Goal: Task Accomplishment & Management: Manage account settings

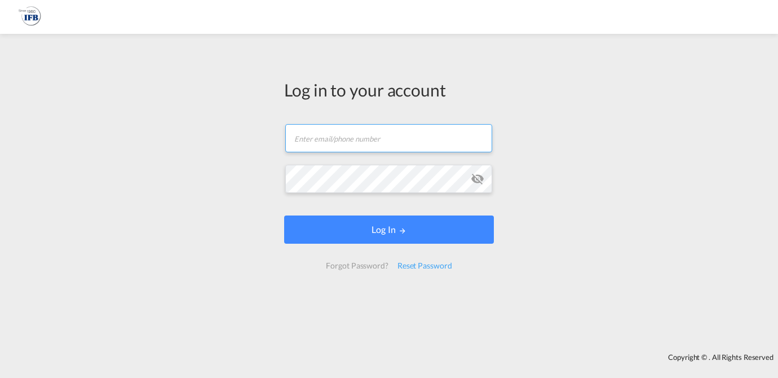
click at [348, 141] on input "text" at bounding box center [388, 138] width 207 height 28
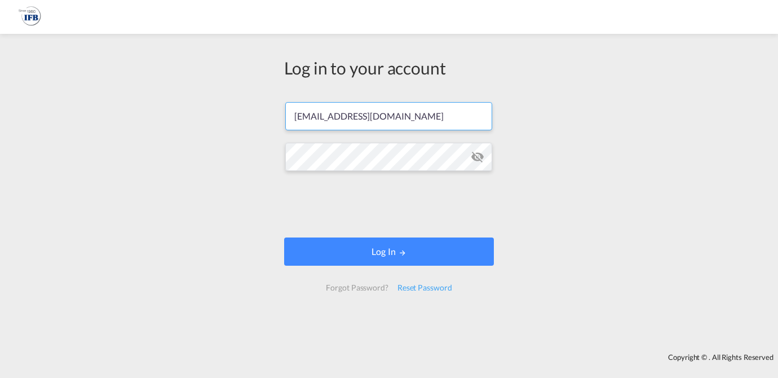
type input "[EMAIL_ADDRESS][DOMAIN_NAME]"
click at [477, 155] on md-icon "icon-eye-off" at bounding box center [478, 157] width 14 height 14
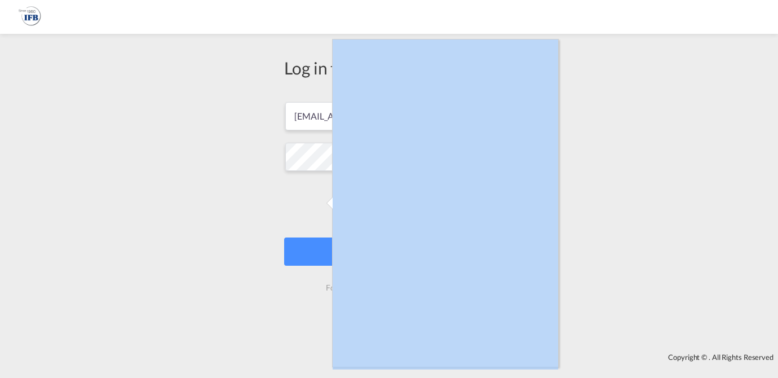
drag, startPoint x: 608, startPoint y: 172, endPoint x: 492, endPoint y: 143, distance: 119.8
click at [492, 143] on div at bounding box center [445, 203] width 227 height 328
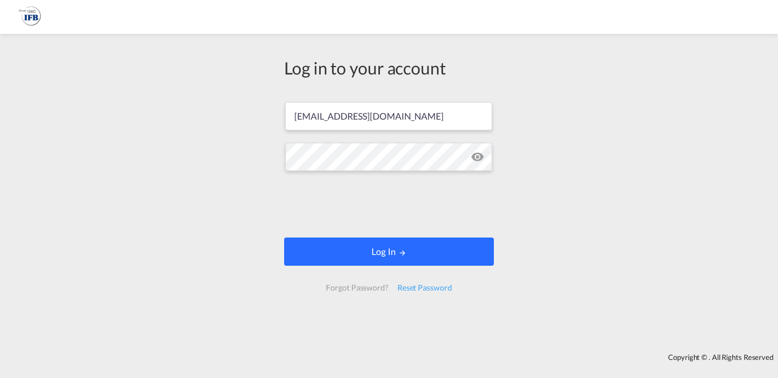
click at [425, 250] on button "Log In" at bounding box center [389, 251] width 210 height 28
click at [368, 247] on button "Log In" at bounding box center [389, 251] width 210 height 28
click at [365, 254] on button "Log In" at bounding box center [389, 251] width 210 height 28
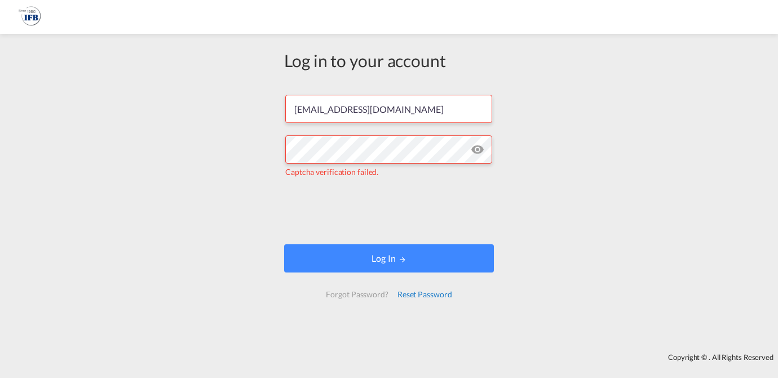
click at [420, 294] on div "Reset Password" at bounding box center [425, 294] width 64 height 20
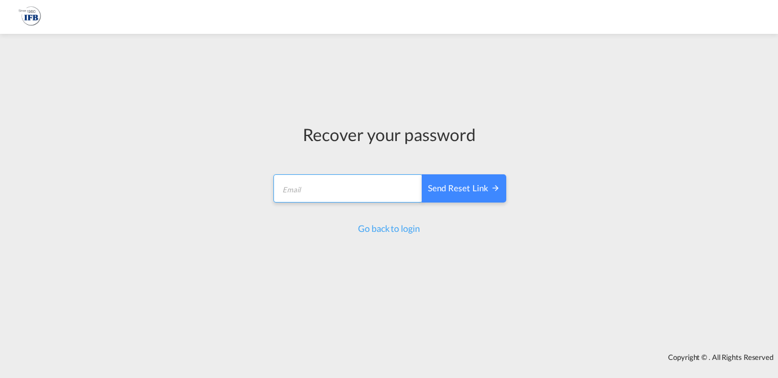
click at [306, 186] on input "email" at bounding box center [347, 188] width 149 height 28
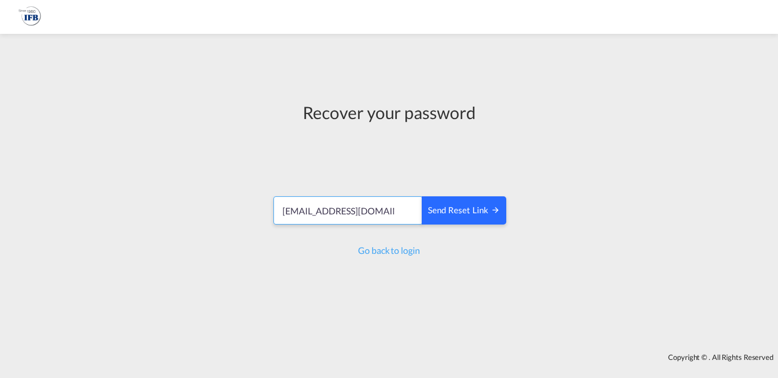
type input "[EMAIL_ADDRESS][DOMAIN_NAME]"
click at [454, 215] on div "Send reset link" at bounding box center [464, 210] width 72 height 13
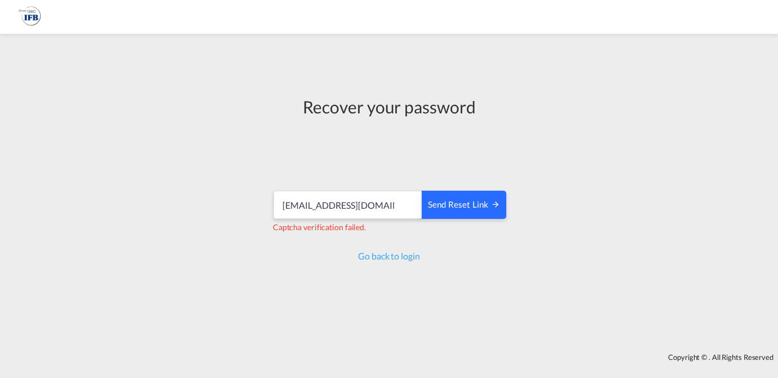
click at [461, 202] on div "Send reset link" at bounding box center [464, 204] width 72 height 13
click at [471, 208] on div "Send reset link" at bounding box center [464, 204] width 72 height 13
click at [451, 203] on div "Send reset link" at bounding box center [464, 204] width 72 height 13
click at [389, 250] on div "Go back to login" at bounding box center [389, 256] width 234 height 12
click at [387, 259] on link "Go back to login" at bounding box center [388, 255] width 61 height 11
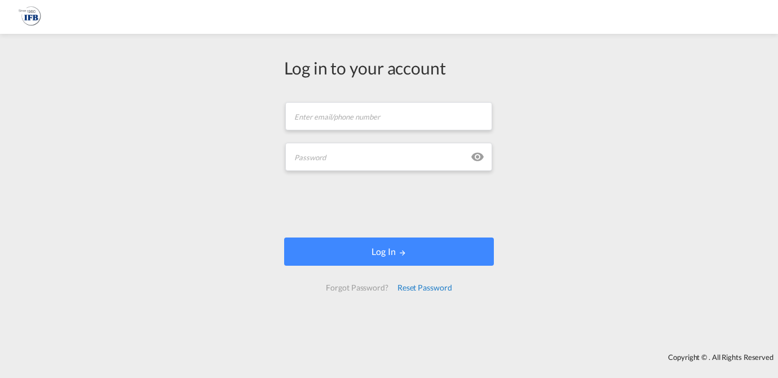
click at [411, 289] on div "Reset Password" at bounding box center [425, 287] width 64 height 20
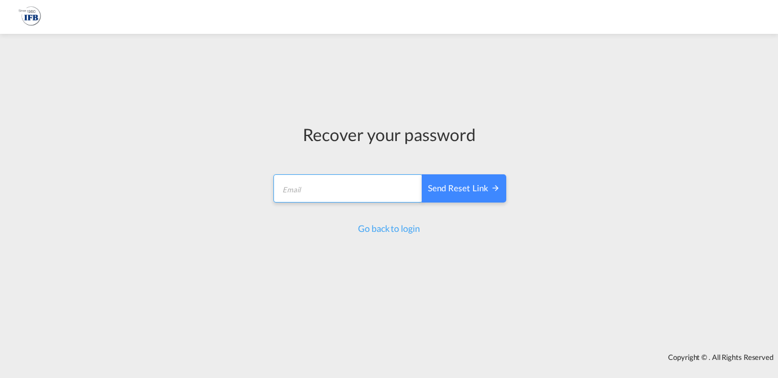
click at [322, 197] on input "email" at bounding box center [347, 188] width 149 height 28
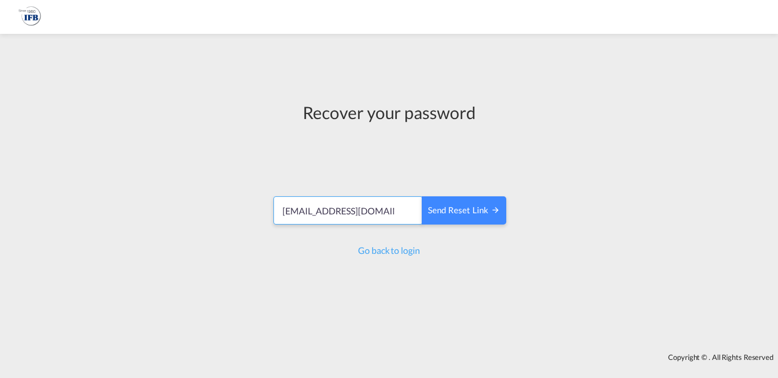
type input "[EMAIL_ADDRESS][DOMAIN_NAME]"
click at [450, 211] on div "Send reset link" at bounding box center [464, 210] width 72 height 13
